Goal: Find specific page/section

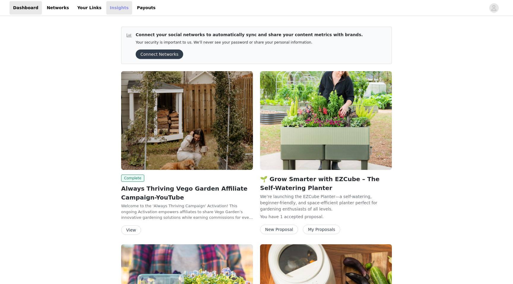
click at [110, 7] on link "Insights" at bounding box center [119, 7] width 26 height 13
click at [106, 7] on link "Insights" at bounding box center [119, 7] width 26 height 13
